Goal: Information Seeking & Learning: Learn about a topic

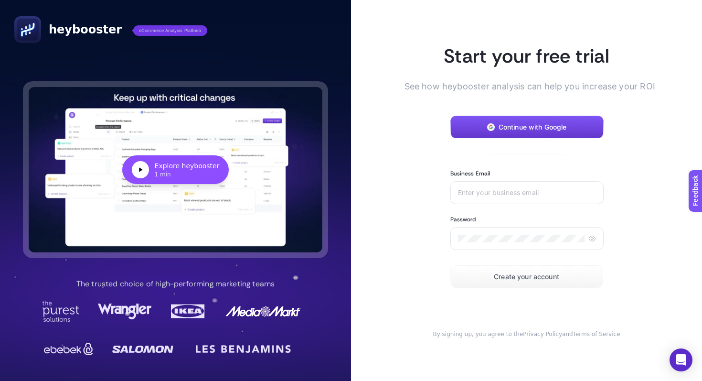
click at [520, 132] on button "Continue with Google" at bounding box center [527, 127] width 153 height 23
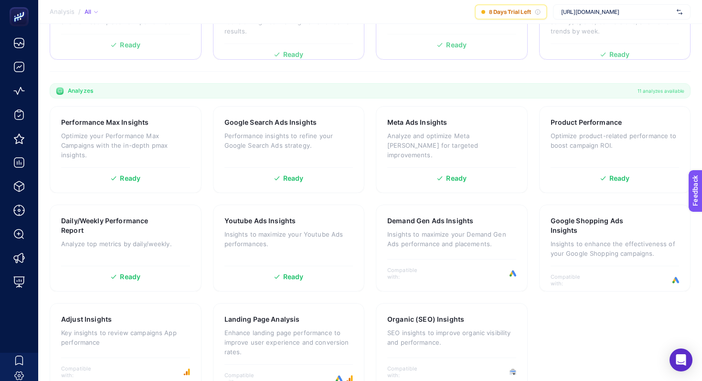
scroll to position [254, 0]
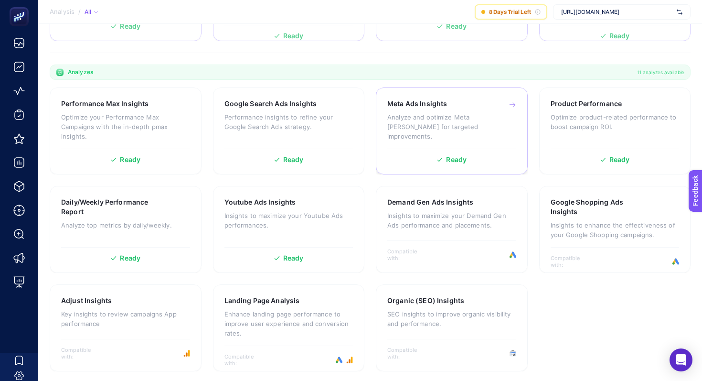
click at [443, 161] on div "Ready" at bounding box center [451, 159] width 129 height 7
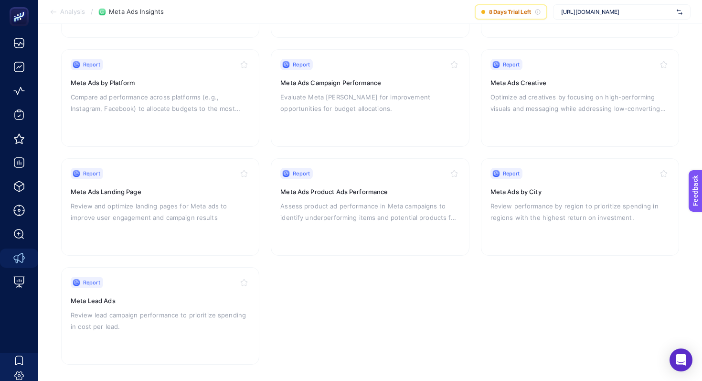
scroll to position [185, 0]
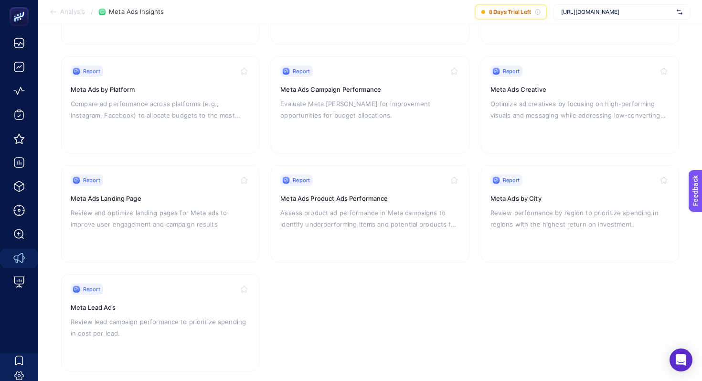
click at [629, 8] on span "[URL][DOMAIN_NAME]" at bounding box center [617, 12] width 112 height 8
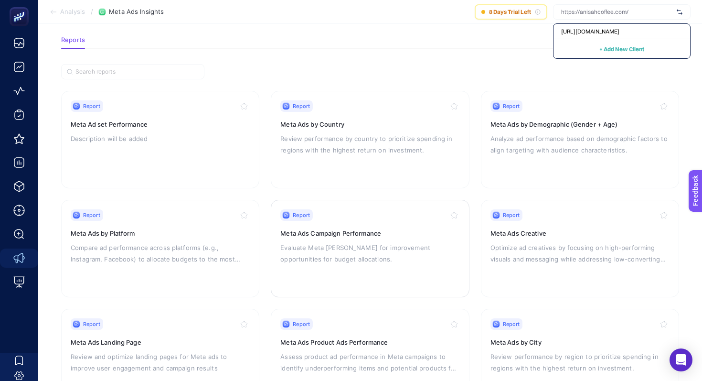
scroll to position [0, 0]
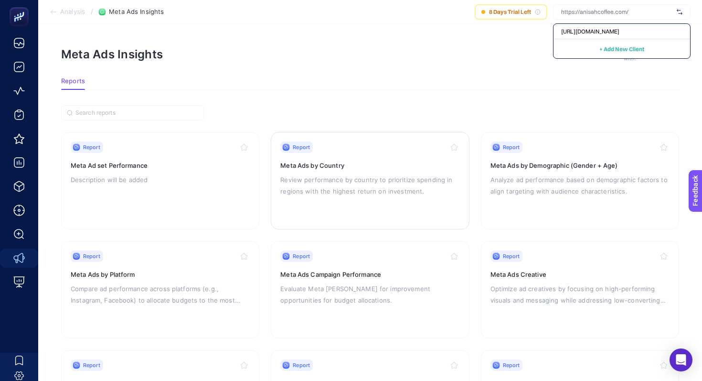
click at [364, 187] on p "Review performance by country to prioritize spending in regions with the highes…" at bounding box center [369, 185] width 179 height 23
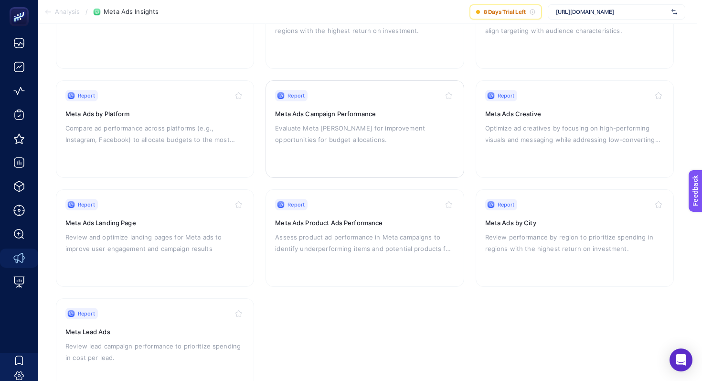
scroll to position [164, 5]
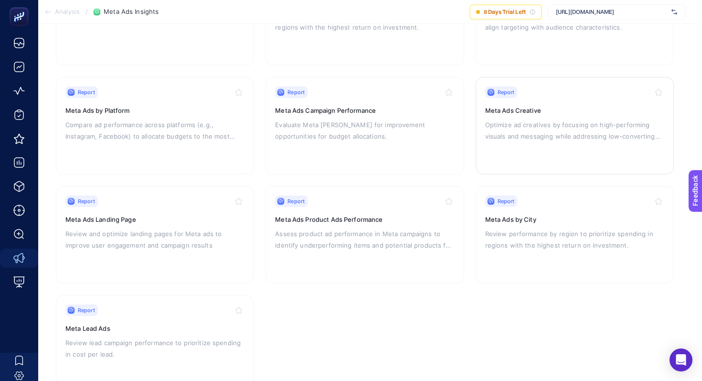
click at [504, 99] on div "Report Meta Ads Creative Optimize ad creatives by focusing on high-performing v…" at bounding box center [574, 125] width 179 height 78
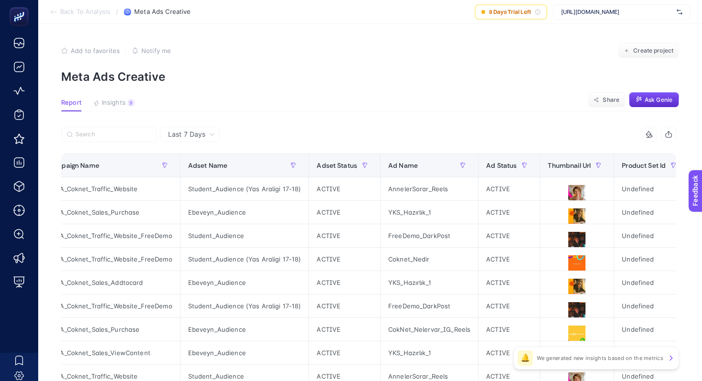
click at [115, 104] on span "Insights" at bounding box center [114, 103] width 24 height 8
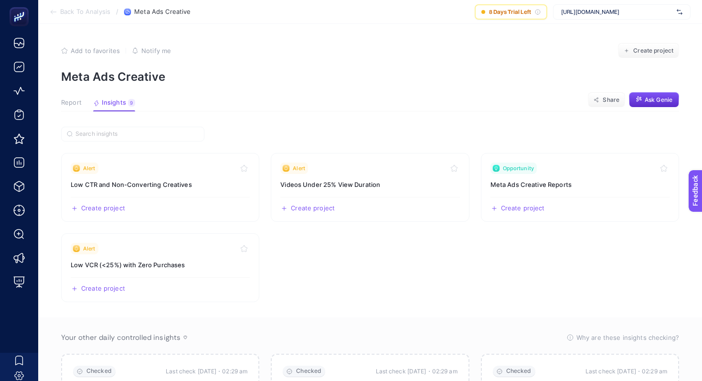
click at [75, 101] on span "Report" at bounding box center [71, 103] width 21 height 8
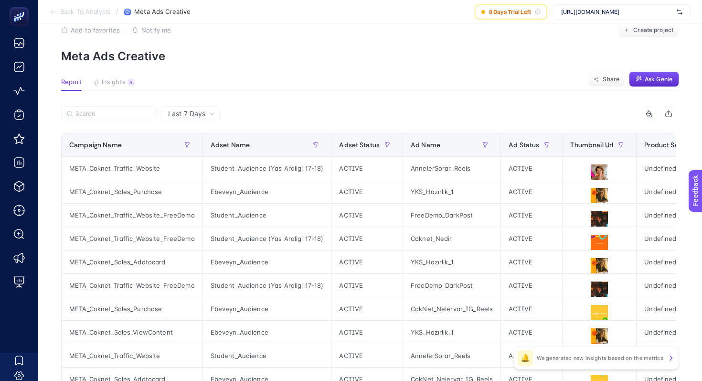
scroll to position [4, 0]
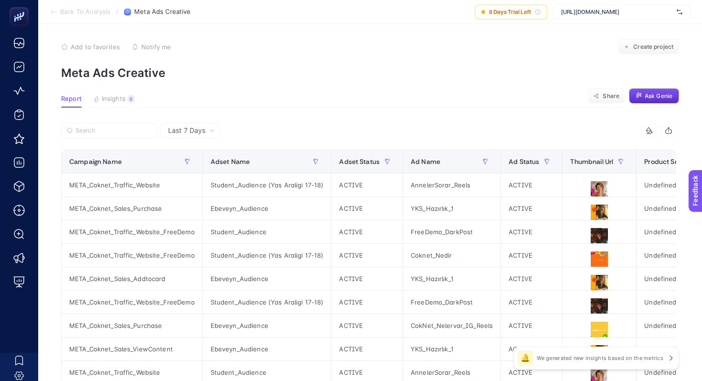
click at [71, 12] on span "Back To Analysis" at bounding box center [85, 12] width 50 height 8
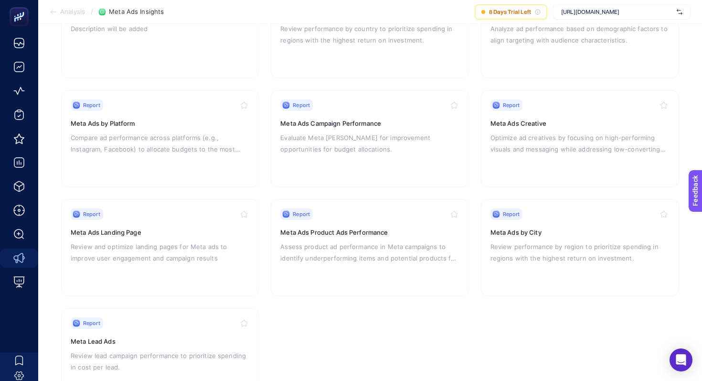
scroll to position [197, 0]
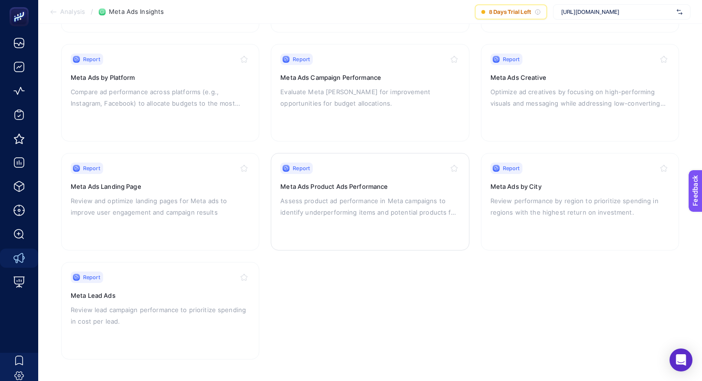
click at [312, 188] on h3 "Meta Ads Product Ads Performance" at bounding box center [369, 187] width 179 height 10
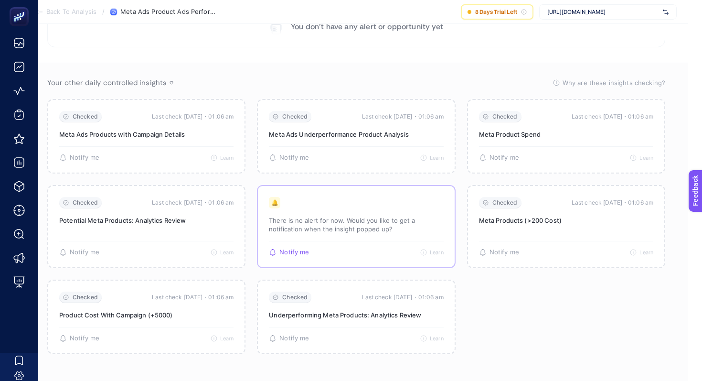
scroll to position [0, 14]
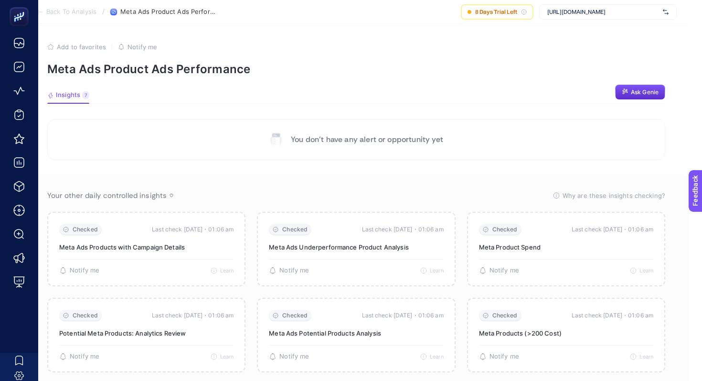
click at [68, 101] on button "Insights 7" at bounding box center [68, 97] width 42 height 12
click at [73, 98] on span "Insights" at bounding box center [68, 95] width 24 height 8
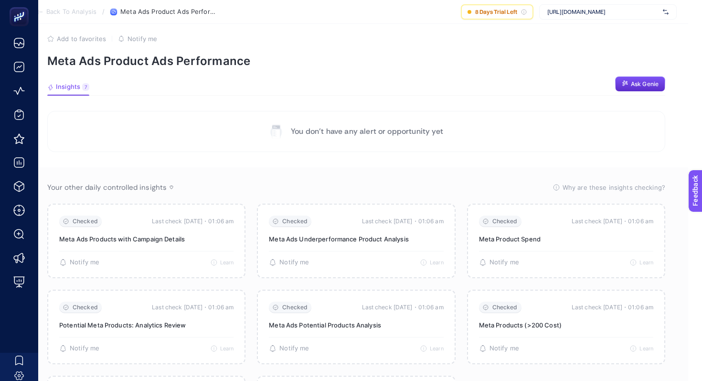
scroll to position [8, 14]
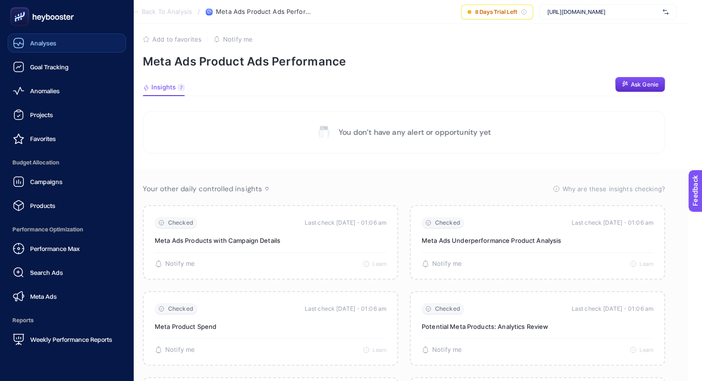
click at [46, 43] on span "Analyses" at bounding box center [43, 43] width 26 height 8
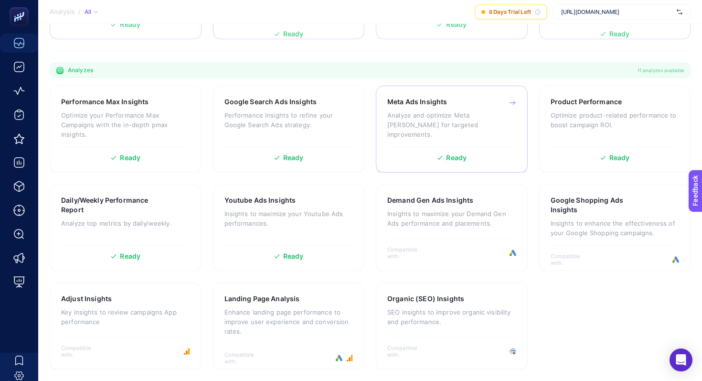
click at [393, 137] on div "Meta Ads Insights Analyze and optimize Meta ad campaigns for targeted improveme…" at bounding box center [451, 122] width 129 height 50
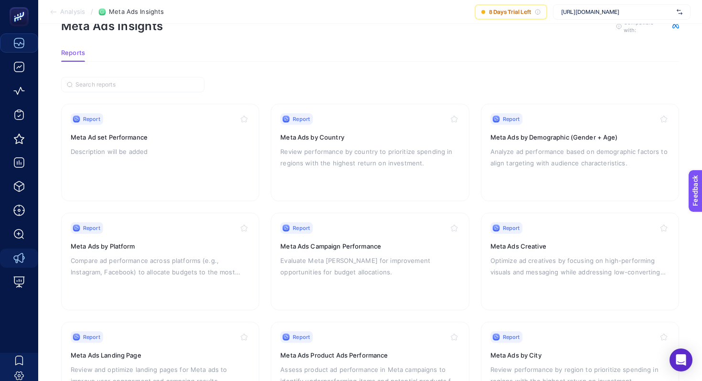
scroll to position [30, 0]
click at [300, 147] on p "Review performance by country to prioritize spending in regions with the highes…" at bounding box center [369, 155] width 179 height 23
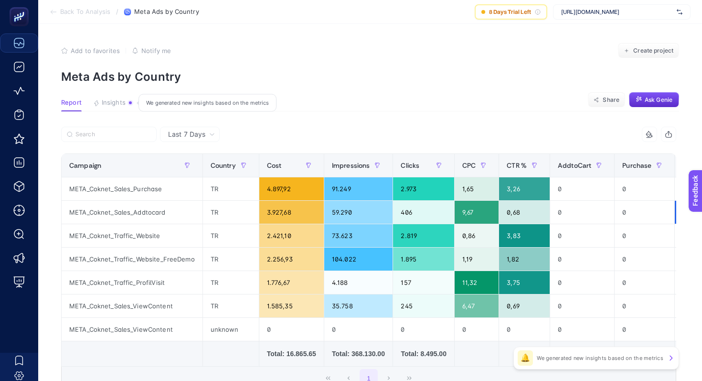
click at [108, 100] on span "Insights" at bounding box center [114, 103] width 24 height 8
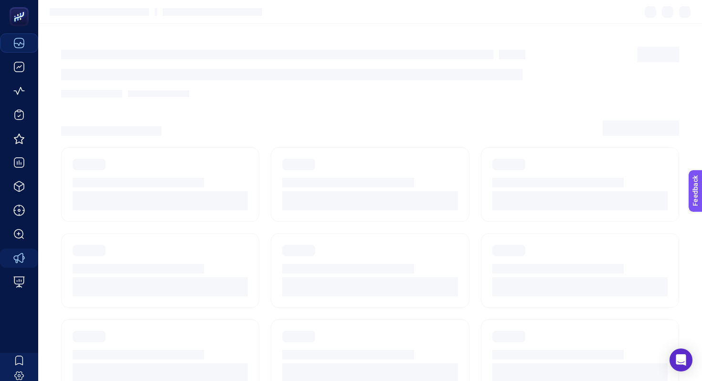
scroll to position [30, 0]
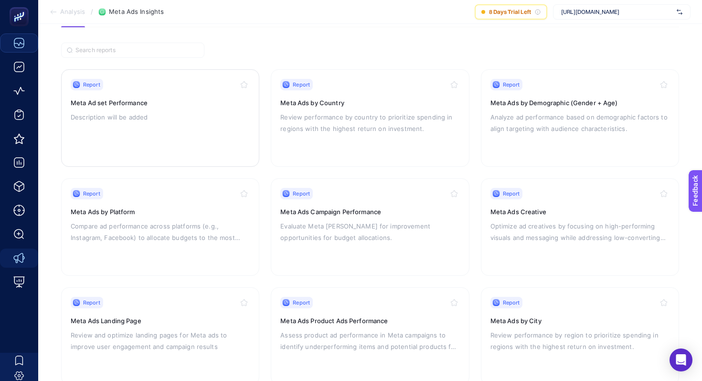
click at [171, 111] on p "Description will be added" at bounding box center [160, 116] width 179 height 11
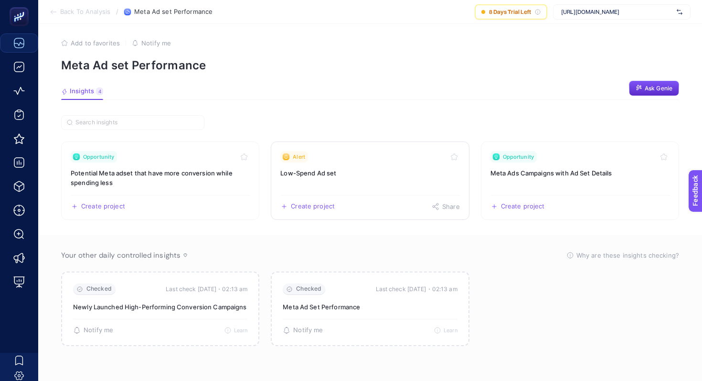
scroll to position [3, 0]
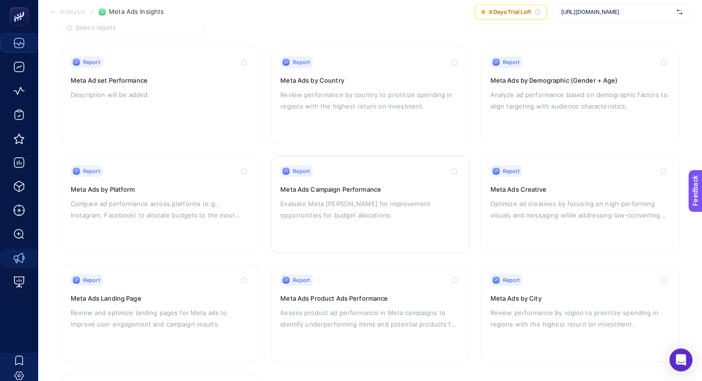
scroll to position [89, 0]
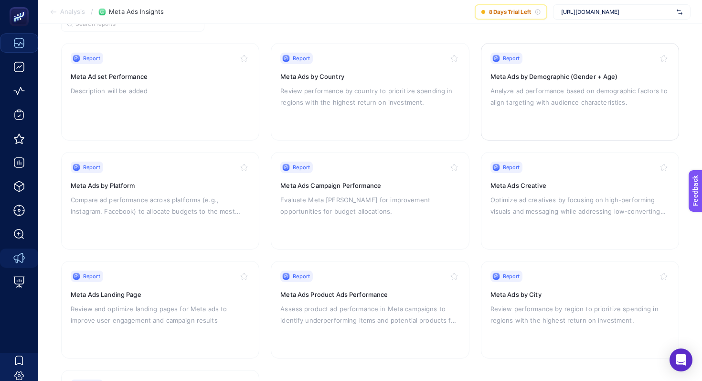
click at [537, 82] on div "Report Meta Ads by Demographic (Gender + Age) Analyze ad performance based on d…" at bounding box center [580, 92] width 179 height 78
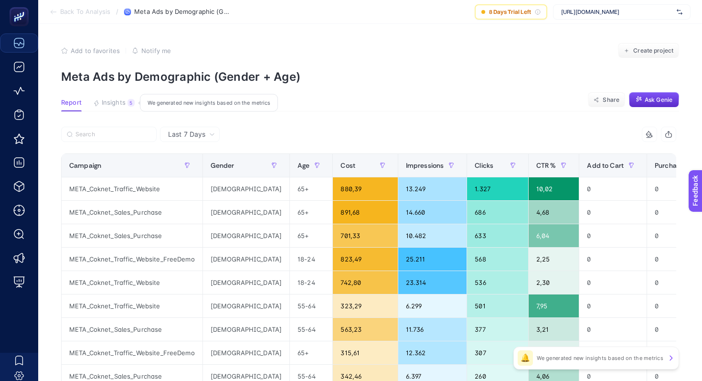
click at [118, 105] on span "Insights" at bounding box center [114, 103] width 24 height 8
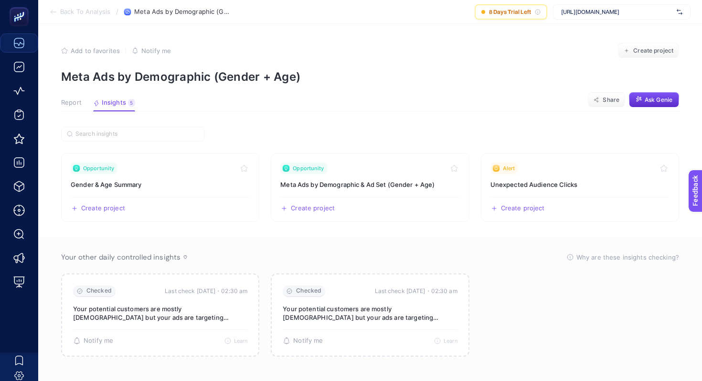
scroll to position [7, 0]
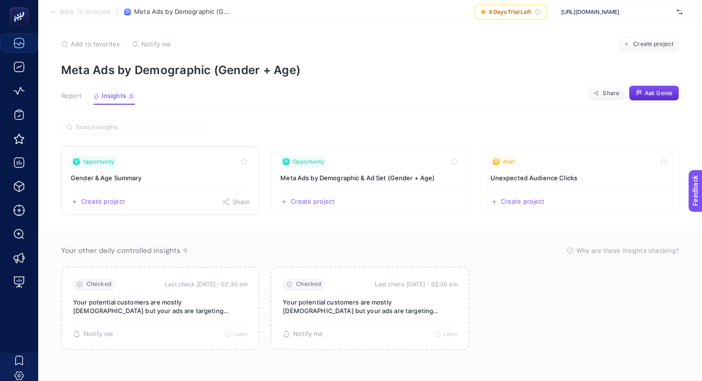
click at [135, 180] on h3 "Gender & Age Summary" at bounding box center [160, 178] width 179 height 10
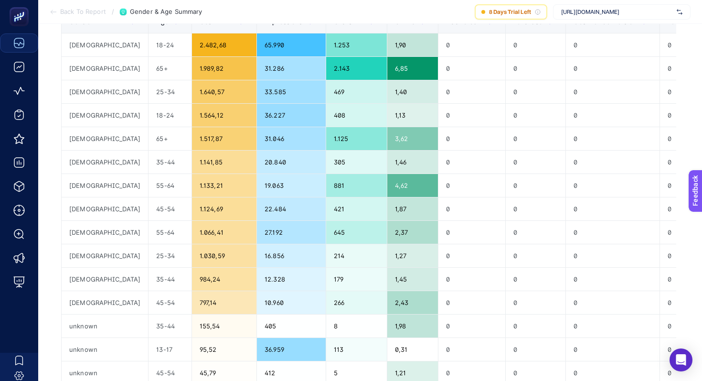
scroll to position [2, 0]
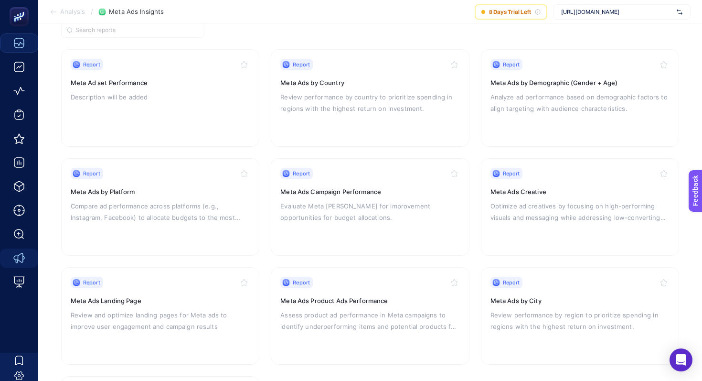
scroll to position [84, 0]
click at [536, 90] on p "Analyze ad performance based on demographic factors to align targeting with aud…" at bounding box center [580, 101] width 179 height 23
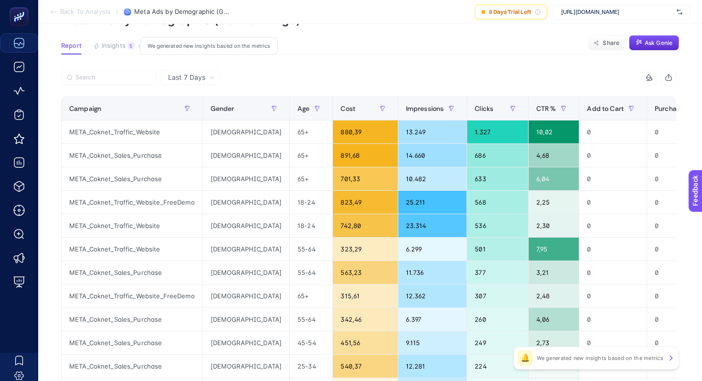
click at [111, 48] on span "Insights" at bounding box center [114, 46] width 24 height 8
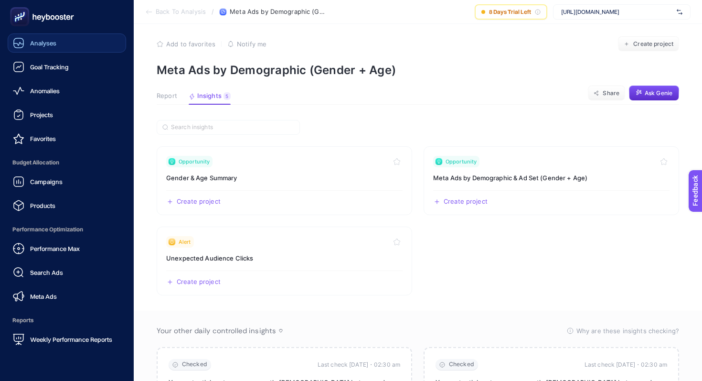
click at [35, 39] on div "Analyses" at bounding box center [34, 42] width 43 height 11
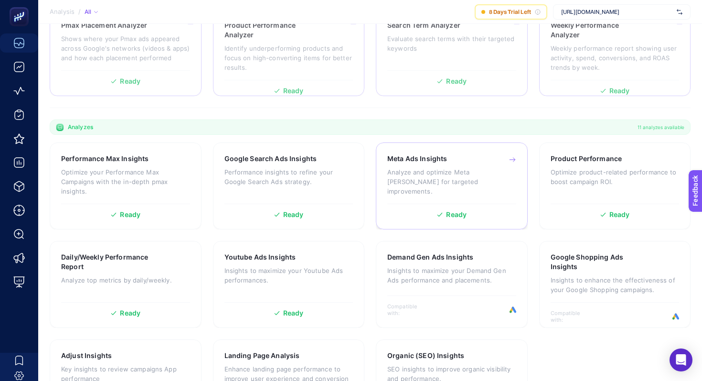
scroll to position [131, 0]
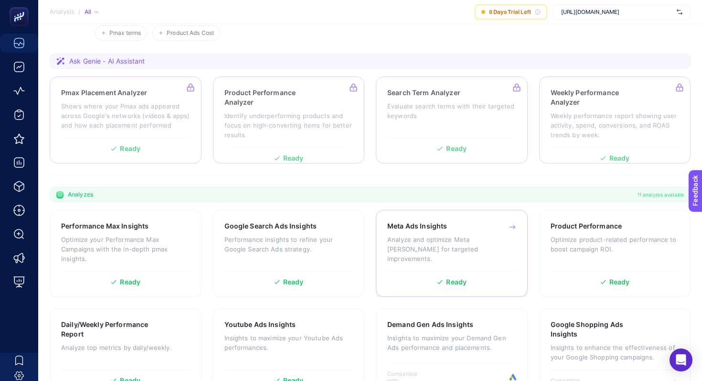
click at [429, 254] on div "Meta Ads Insights Analyze and optimize Meta ad campaigns for targeted improveme…" at bounding box center [451, 246] width 129 height 50
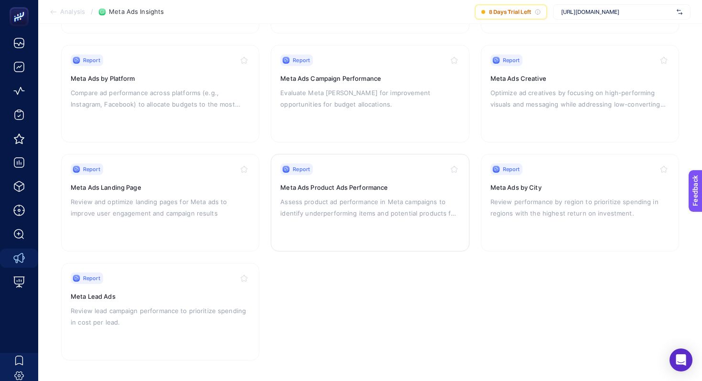
scroll to position [197, 0]
click at [190, 282] on div "Report Meta Lead Ads Review lead campaign performance to prioritize spending in…" at bounding box center [160, 310] width 179 height 78
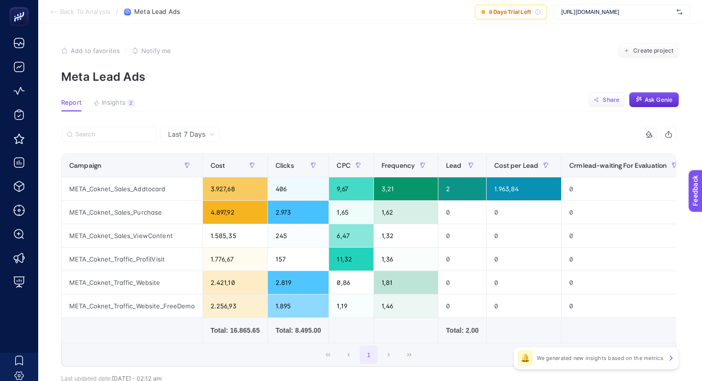
click at [612, 101] on span "Share" at bounding box center [611, 100] width 17 height 8
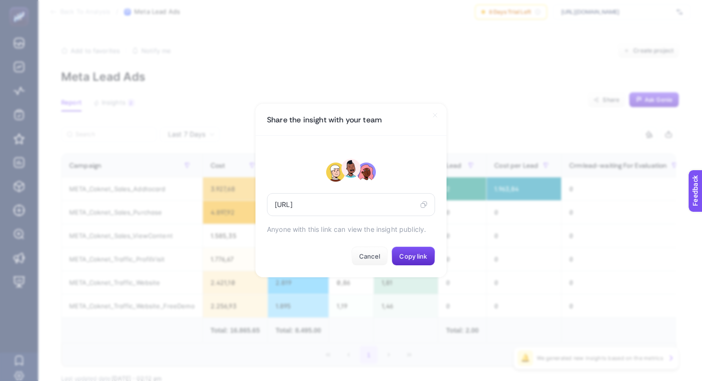
click at [434, 111] on icon at bounding box center [435, 115] width 8 height 8
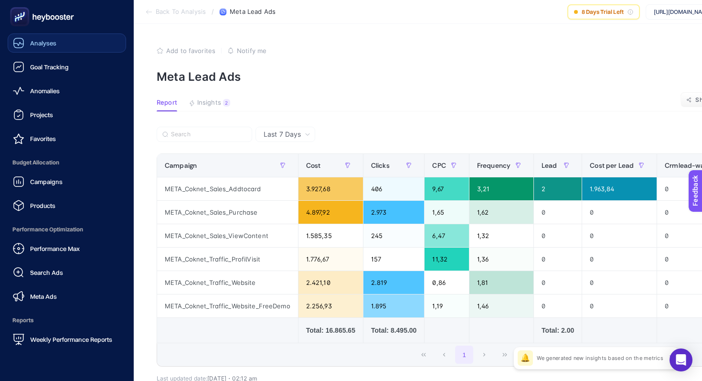
click at [21, 43] on icon at bounding box center [18, 42] width 11 height 11
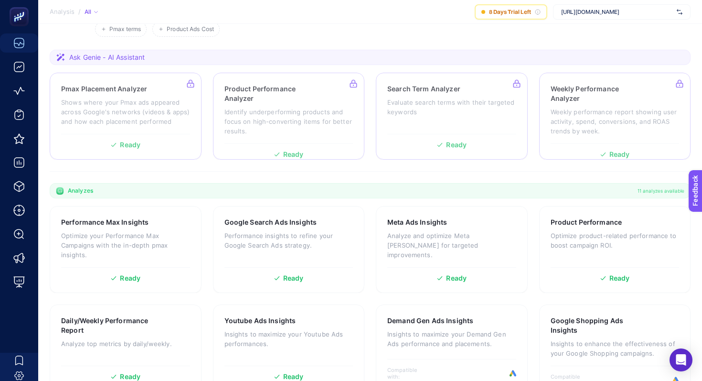
scroll to position [256, 0]
